Goal: Transaction & Acquisition: Subscribe to service/newsletter

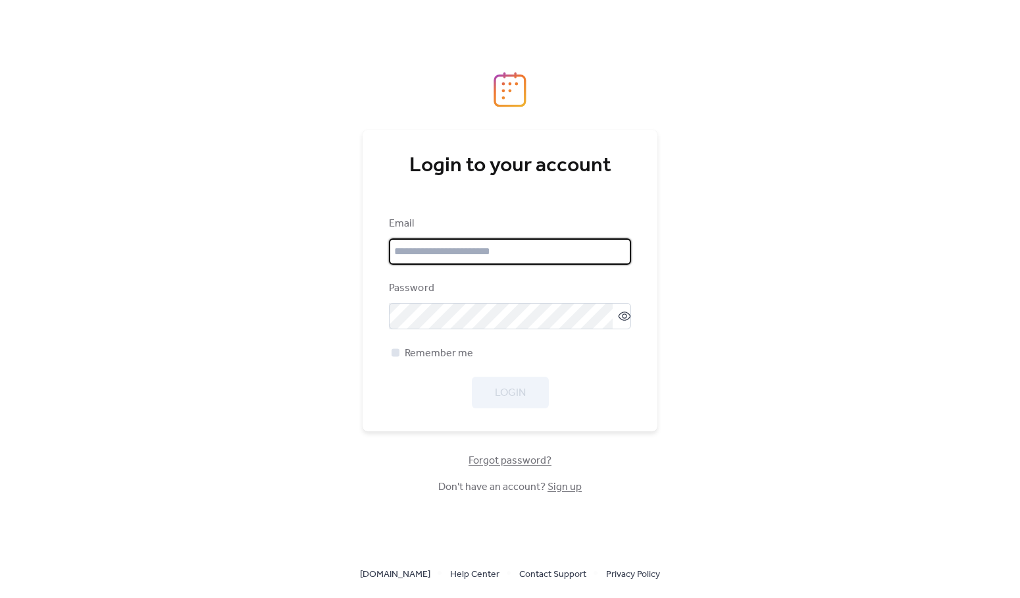
type input "**********"
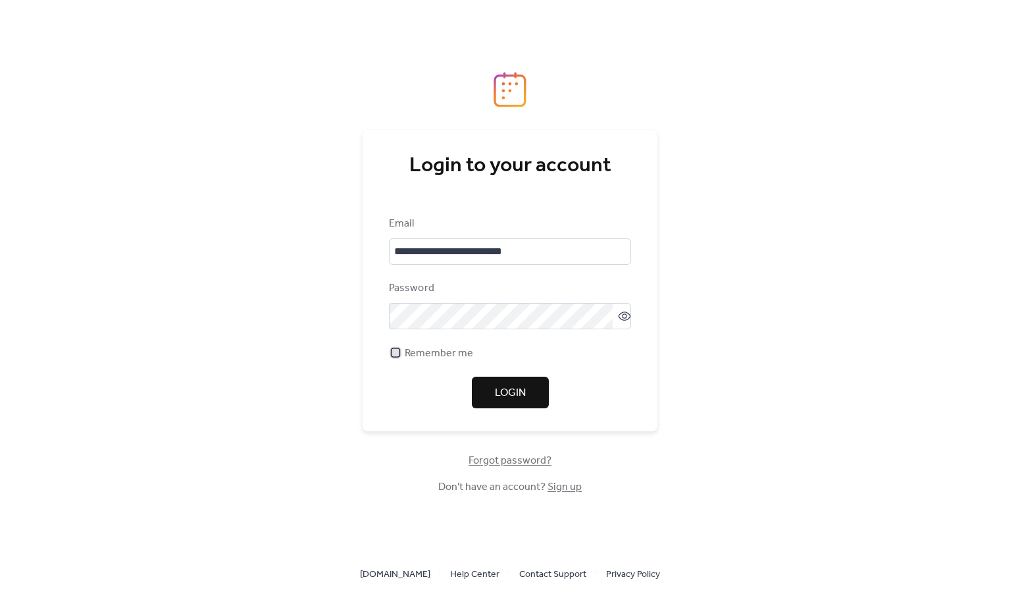
click at [400, 349] on div at bounding box center [395, 352] width 13 height 13
click at [524, 393] on span "Login" at bounding box center [510, 393] width 31 height 16
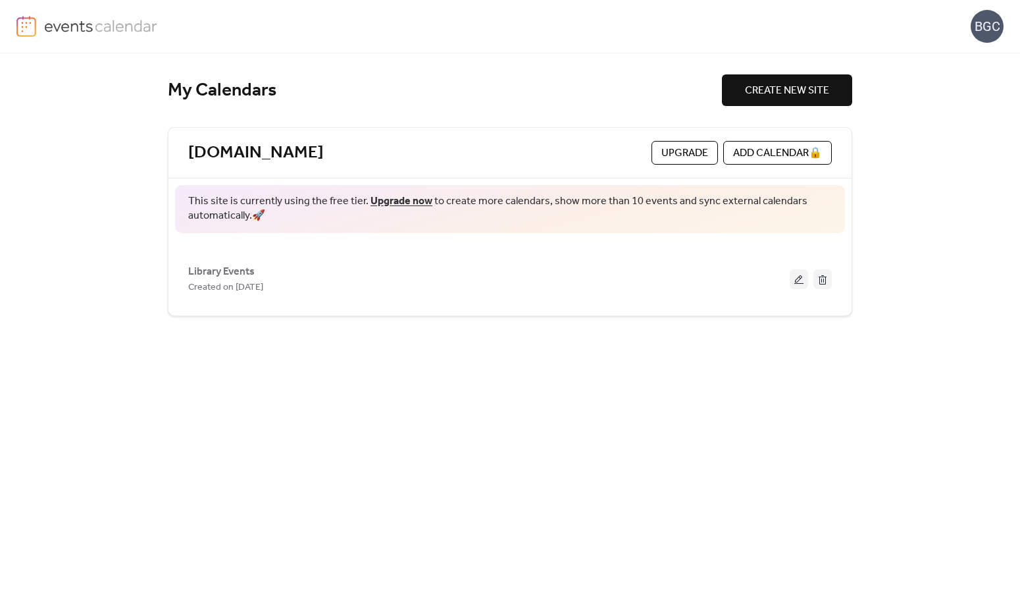
click at [686, 150] on span "Upgrade" at bounding box center [684, 153] width 47 height 16
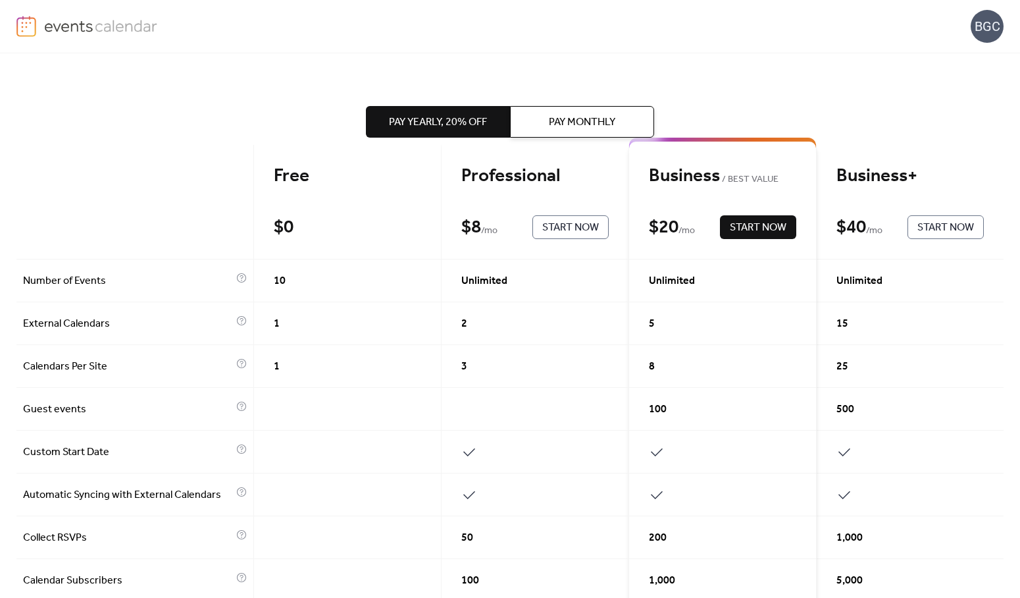
scroll to position [66, 0]
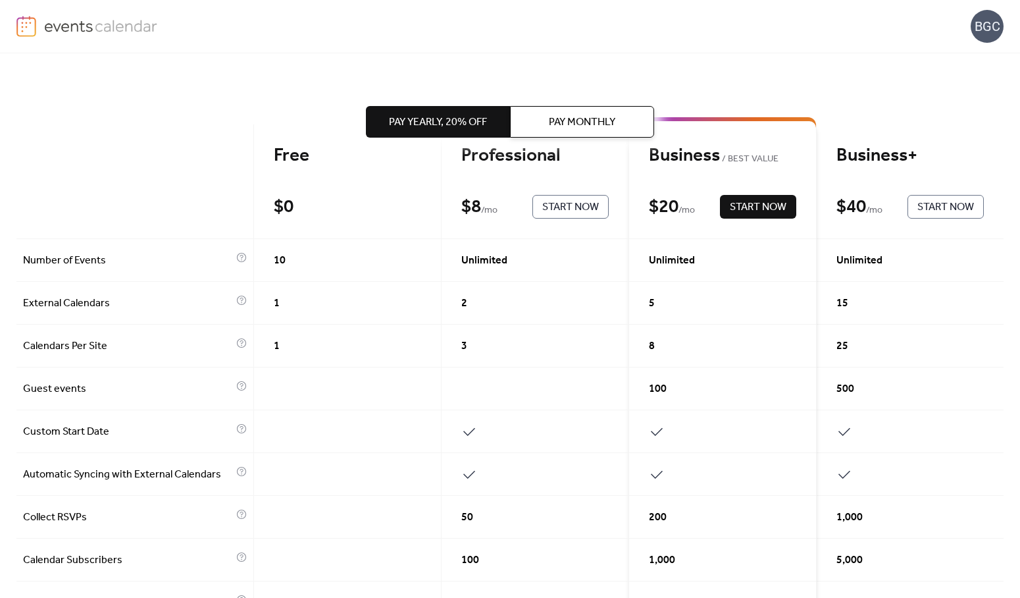
click at [460, 119] on span "Pay Yearly, 20% off" at bounding box center [438, 123] width 98 height 16
click at [576, 115] on span "Pay Monthly" at bounding box center [582, 123] width 66 height 16
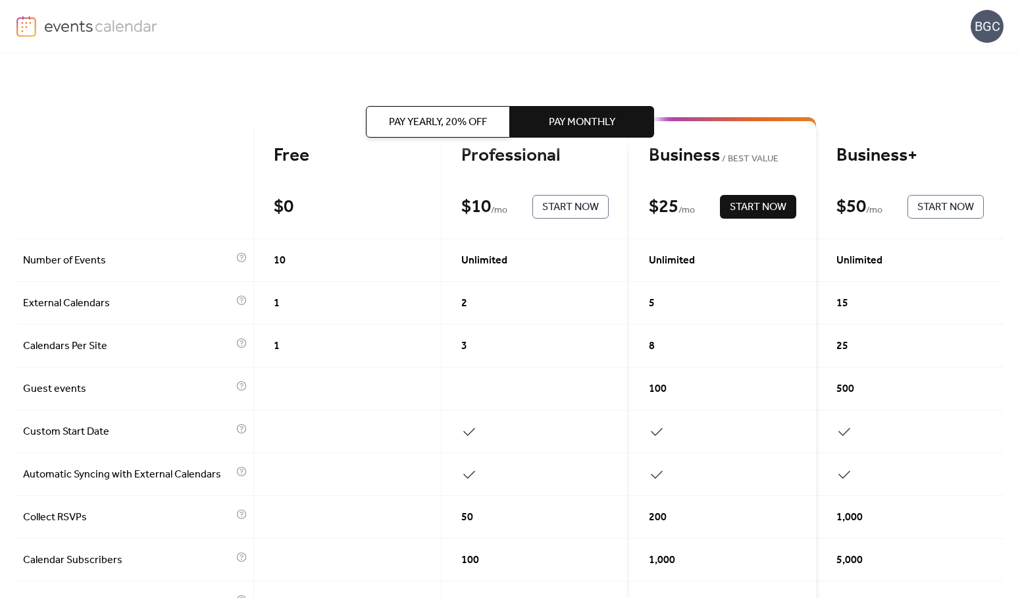
click at [432, 118] on span "Pay Yearly, 20% off" at bounding box center [438, 123] width 98 height 16
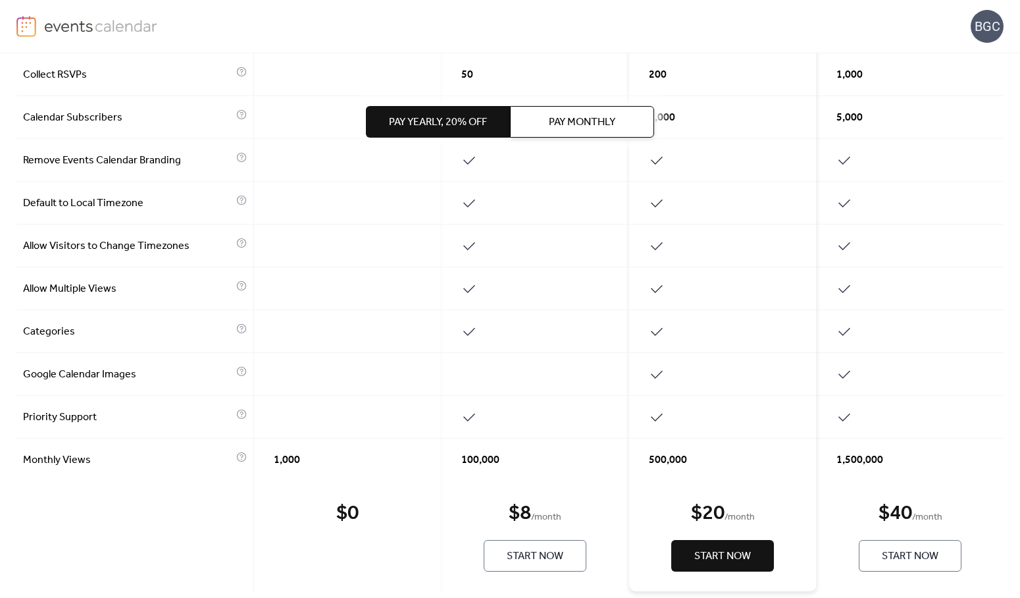
scroll to position [528, 0]
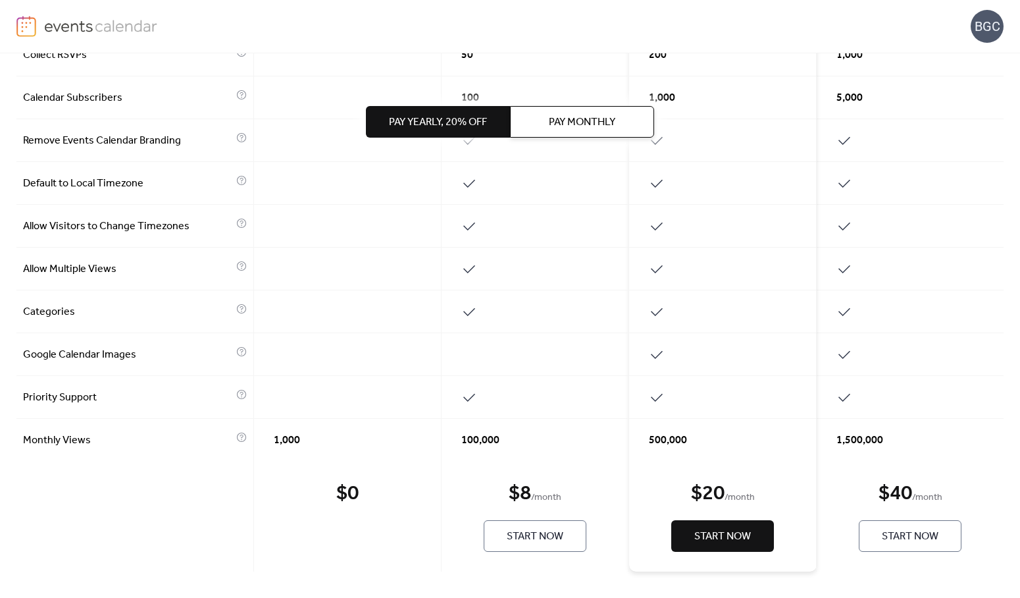
click at [531, 532] on span "Start Now" at bounding box center [535, 536] width 57 height 16
